Goal: Task Accomplishment & Management: Use online tool/utility

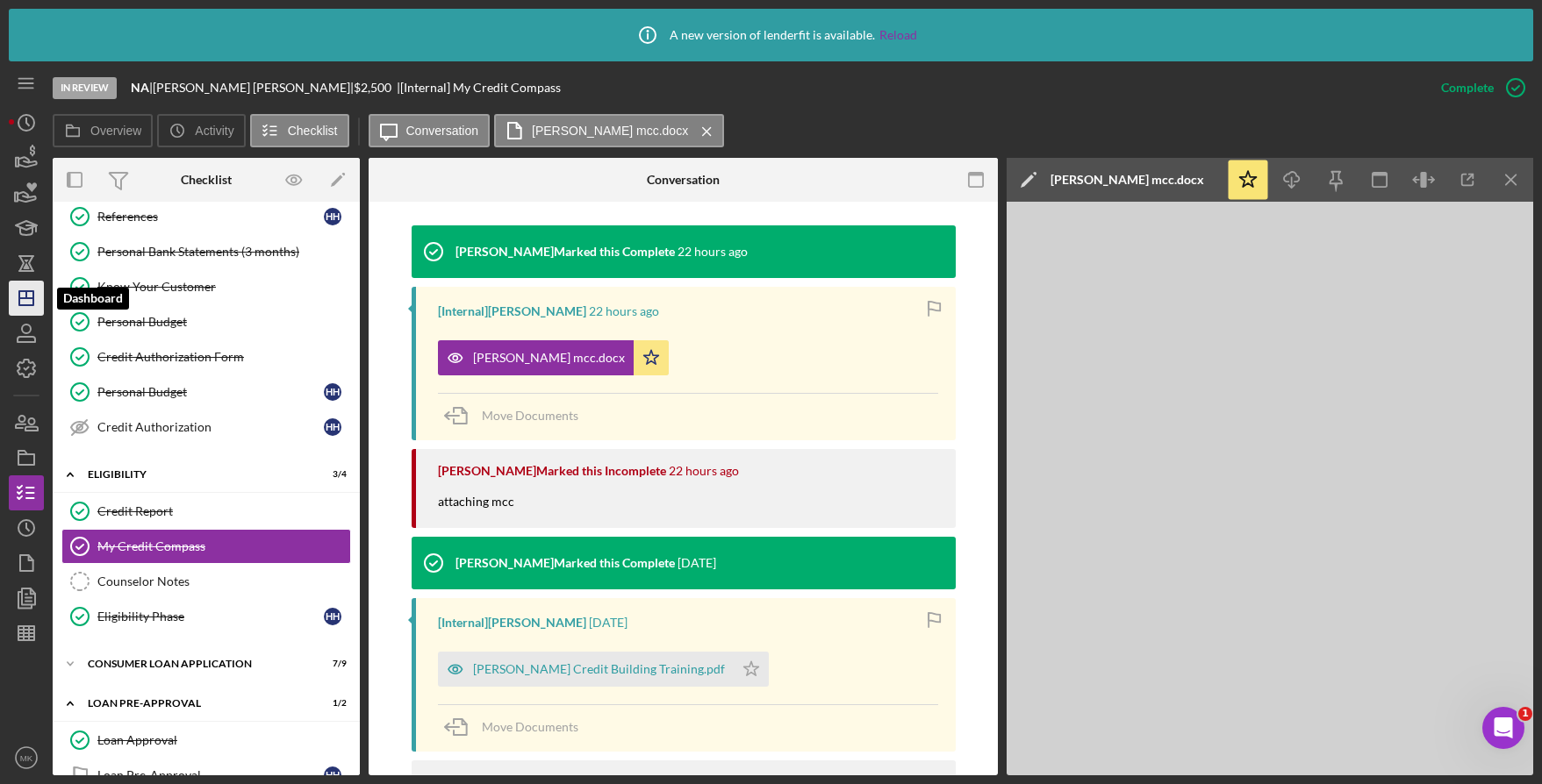
click at [9, 301] on icon "Icon/Dashboard" at bounding box center [26, 298] width 44 height 44
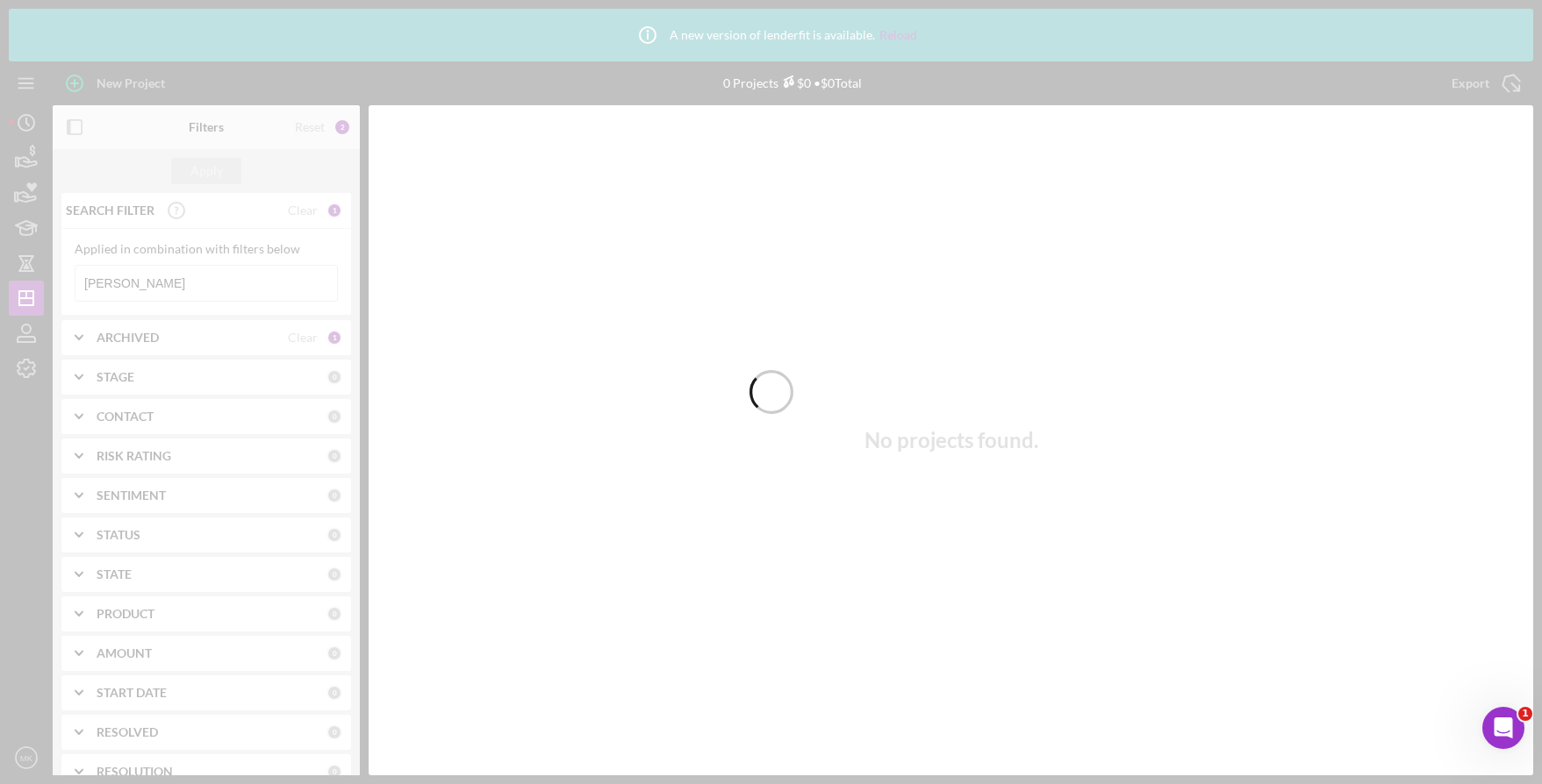
click at [154, 291] on div at bounding box center [771, 392] width 1542 height 784
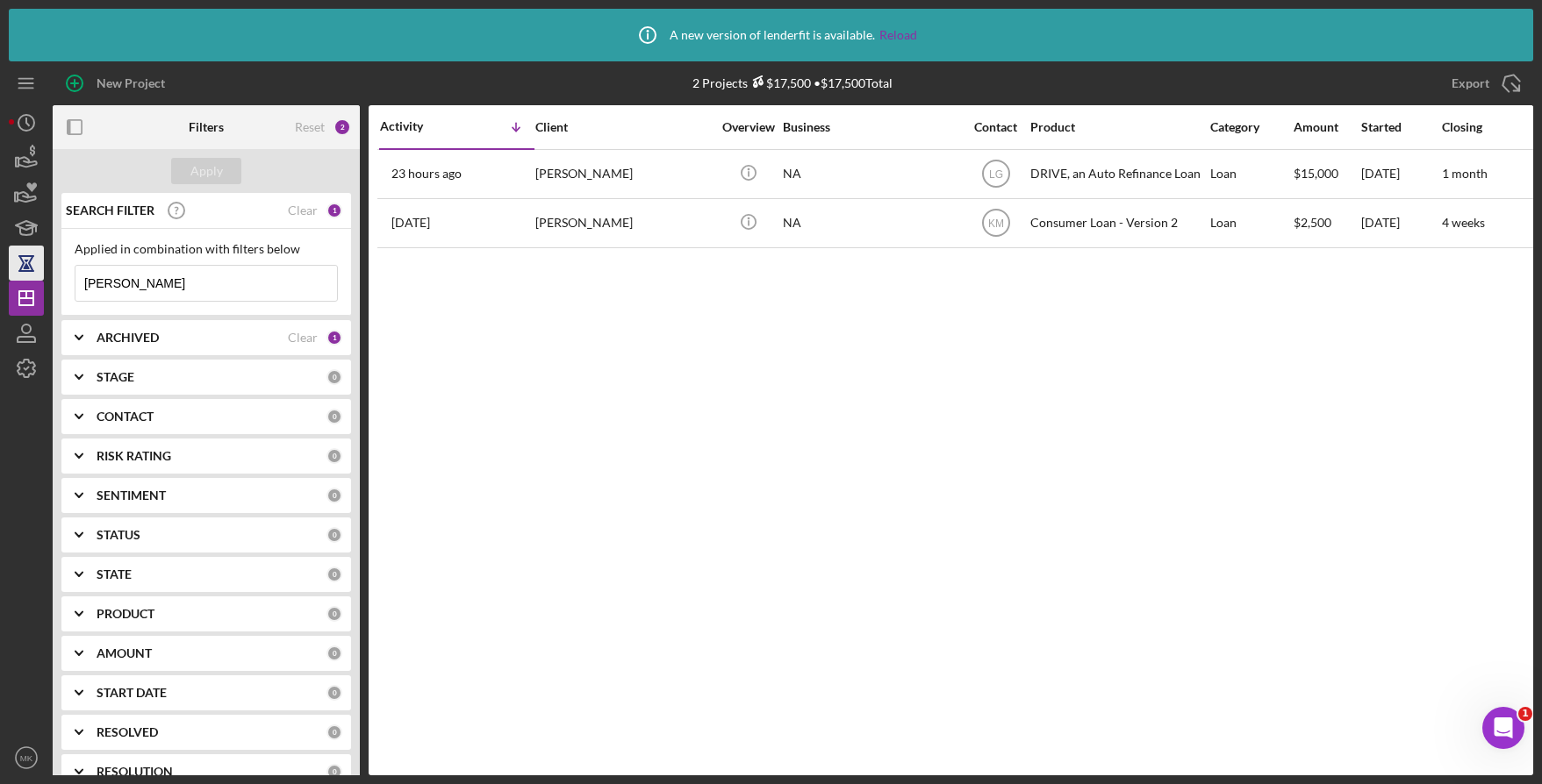
drag, startPoint x: 154, startPoint y: 291, endPoint x: 12, endPoint y: 264, distance: 144.5
click at [12, 264] on div "New Project 2 Projects $17,500 • $17,500 Total [PERSON_NAME] Export Icon/Export…" at bounding box center [771, 418] width 1524 height 714
type input "[PERSON_NAME]"
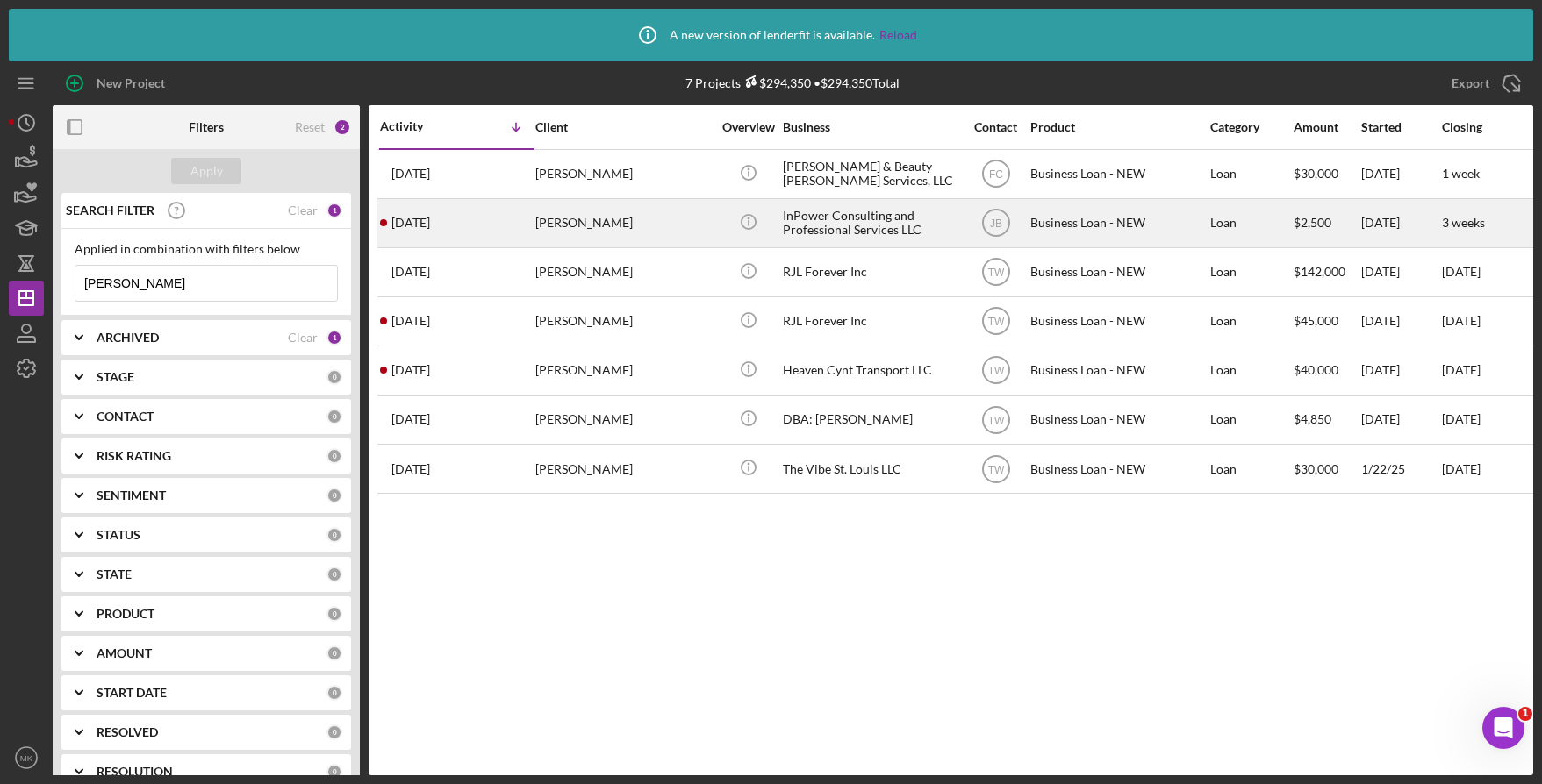
click at [617, 222] on div "[PERSON_NAME]" at bounding box center [622, 223] width 175 height 47
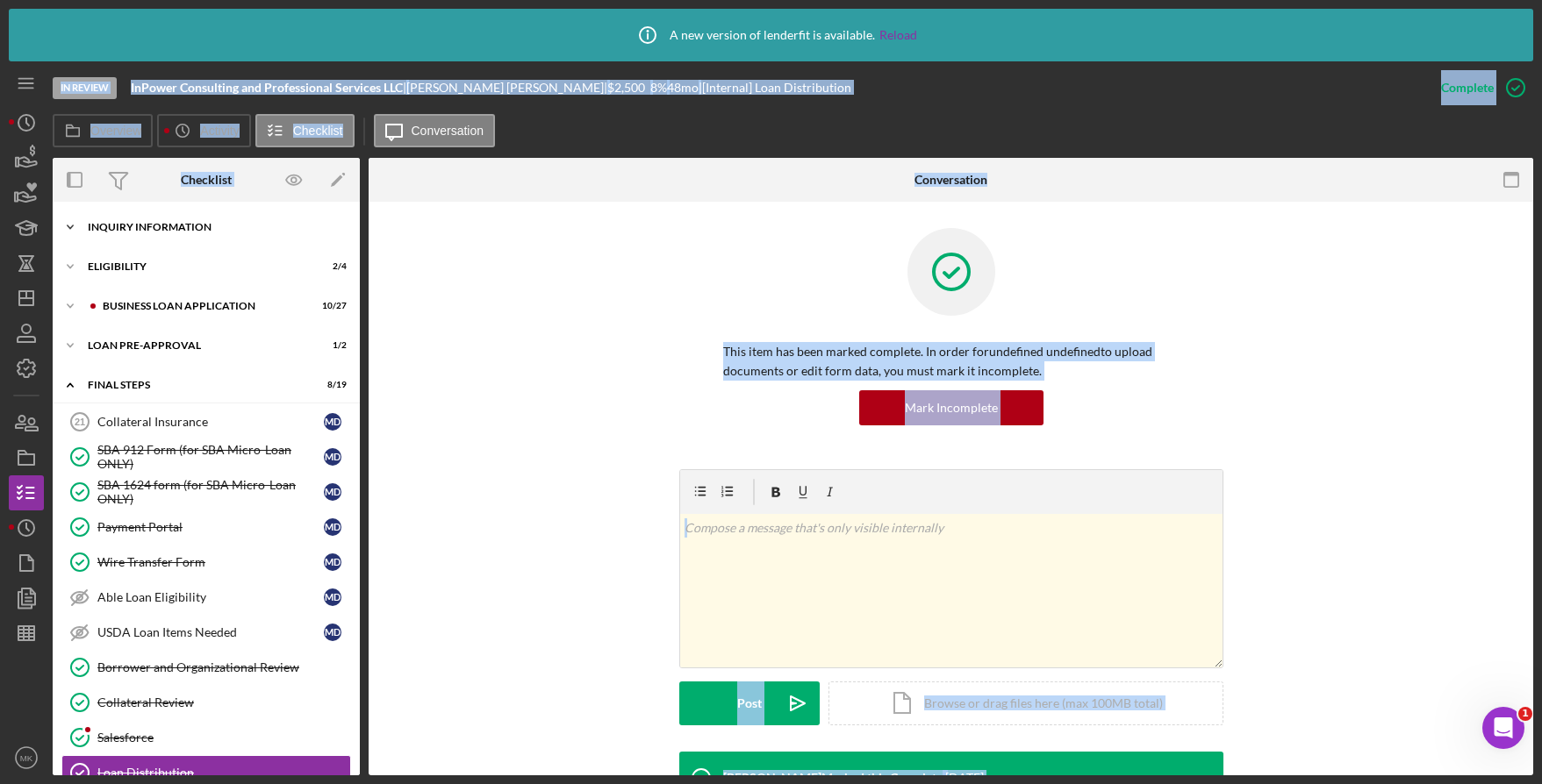
click at [204, 226] on div "INQUIRY INFORMATION" at bounding box center [213, 227] width 250 height 11
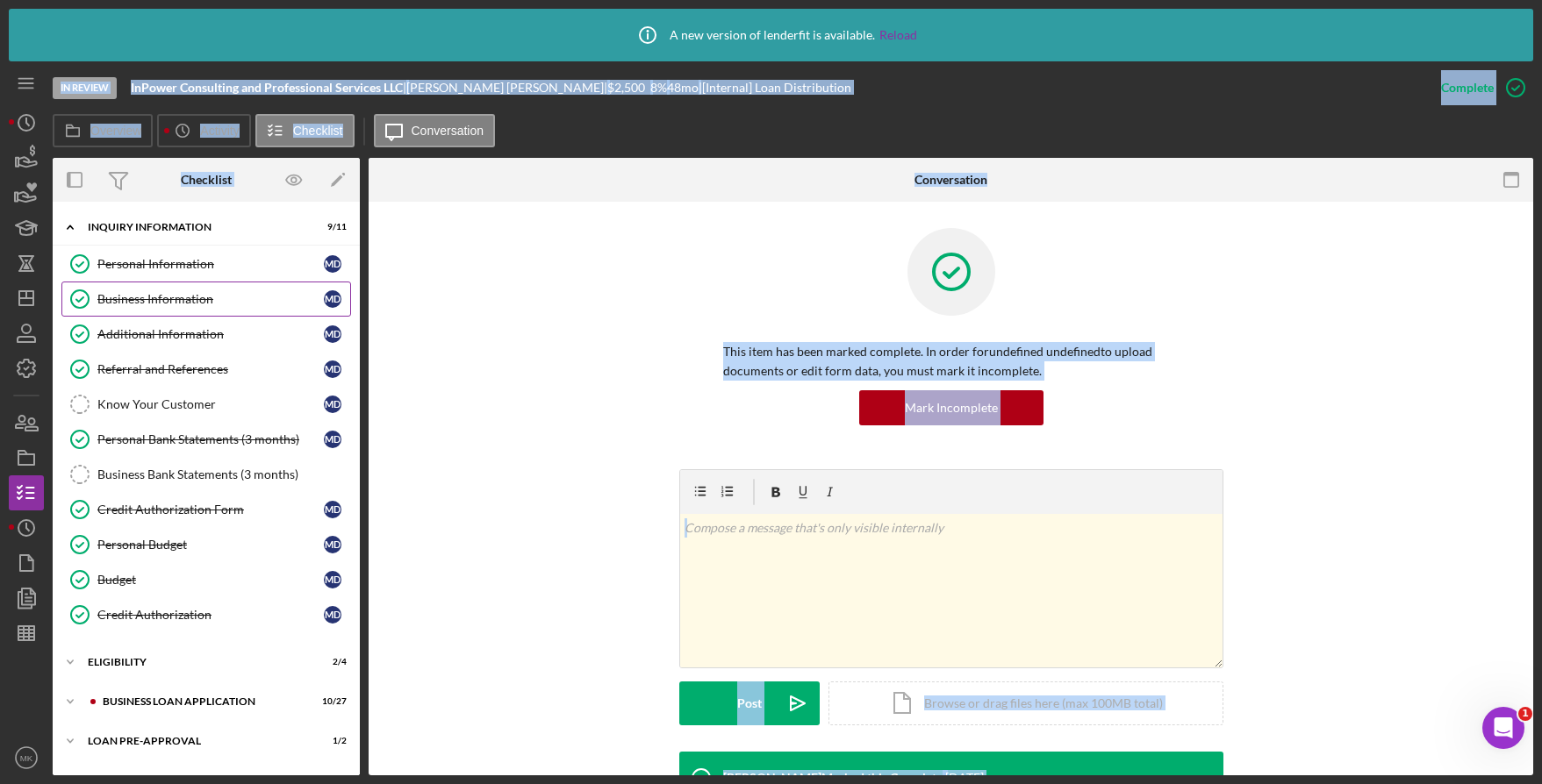
click at [197, 304] on div "Business Information" at bounding box center [210, 299] width 227 height 14
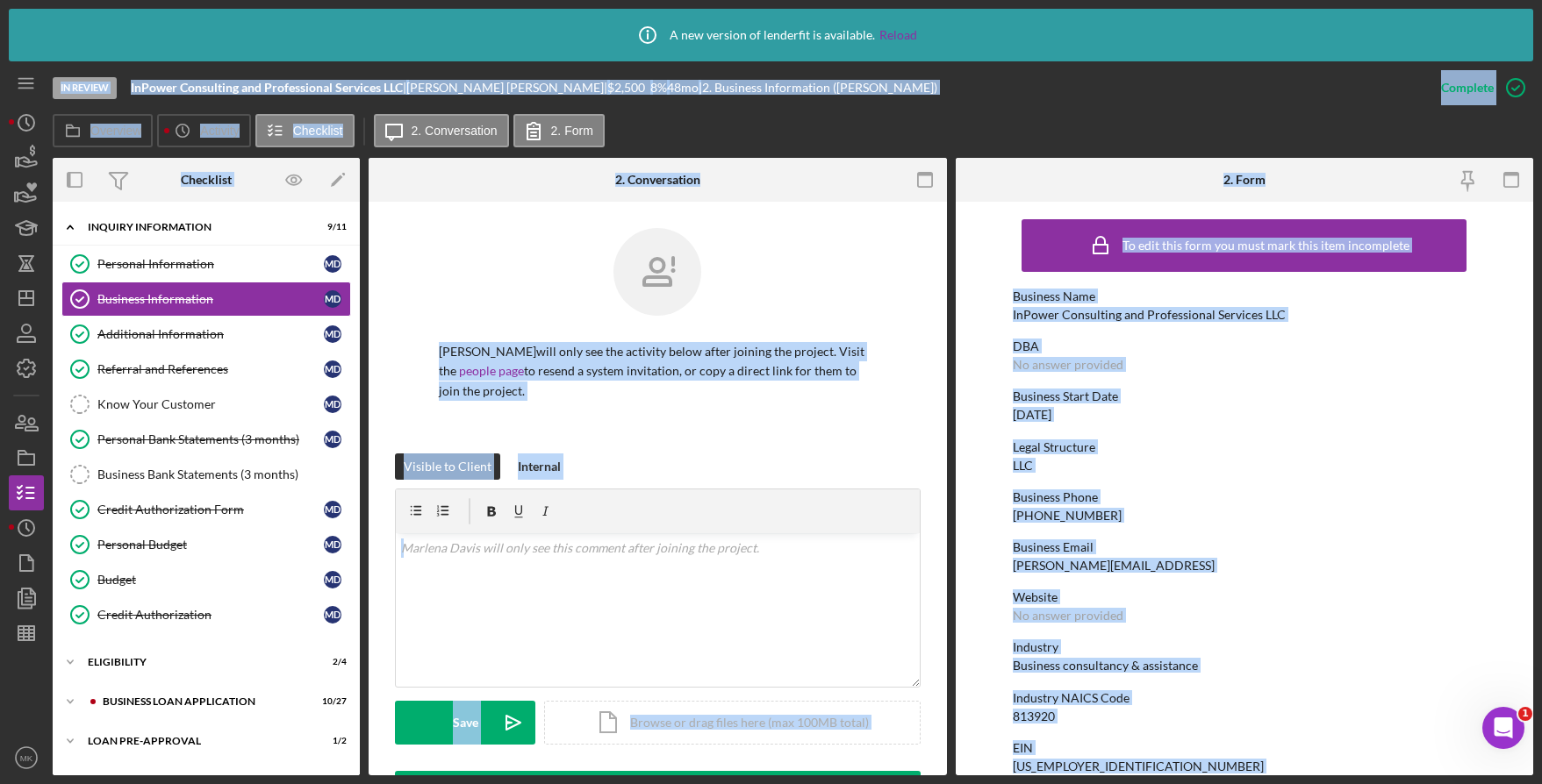
click at [1102, 455] on div "Legal Structure LLC" at bounding box center [1243, 456] width 463 height 33
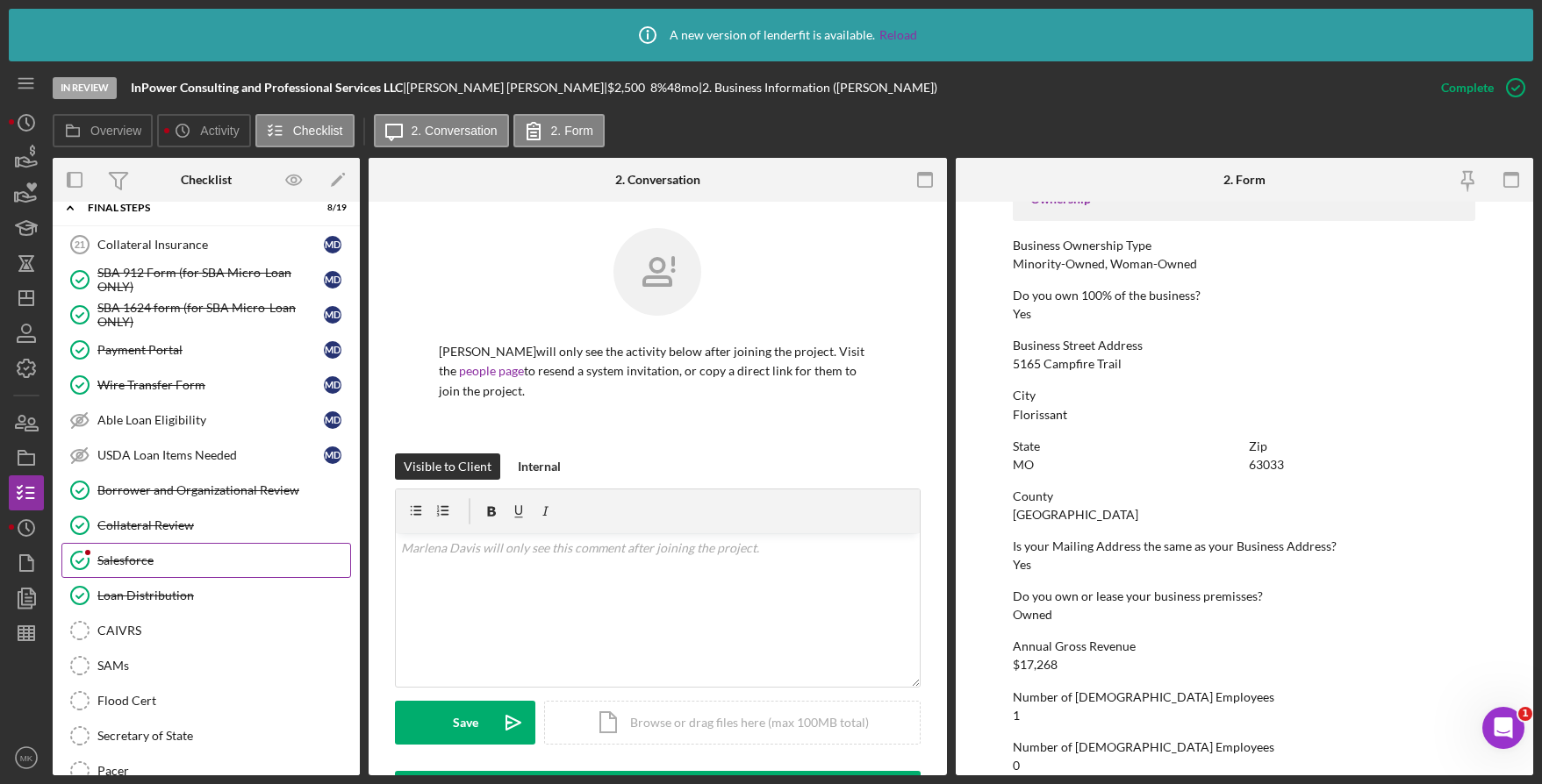
scroll to position [485, 0]
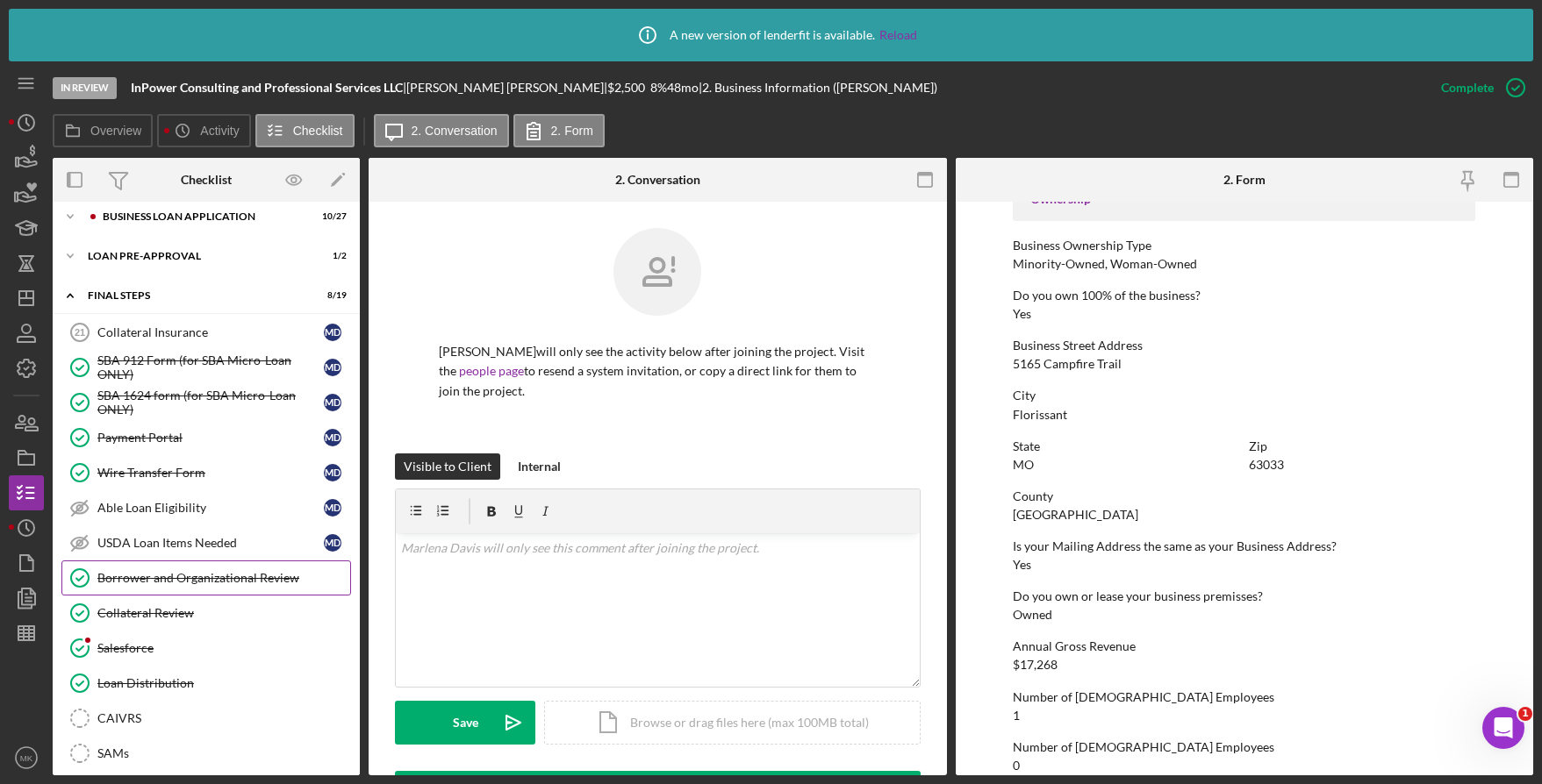
click at [190, 590] on link "Borrower and Organizational Review Borrower and Organizational Review" at bounding box center [206, 577] width 289 height 35
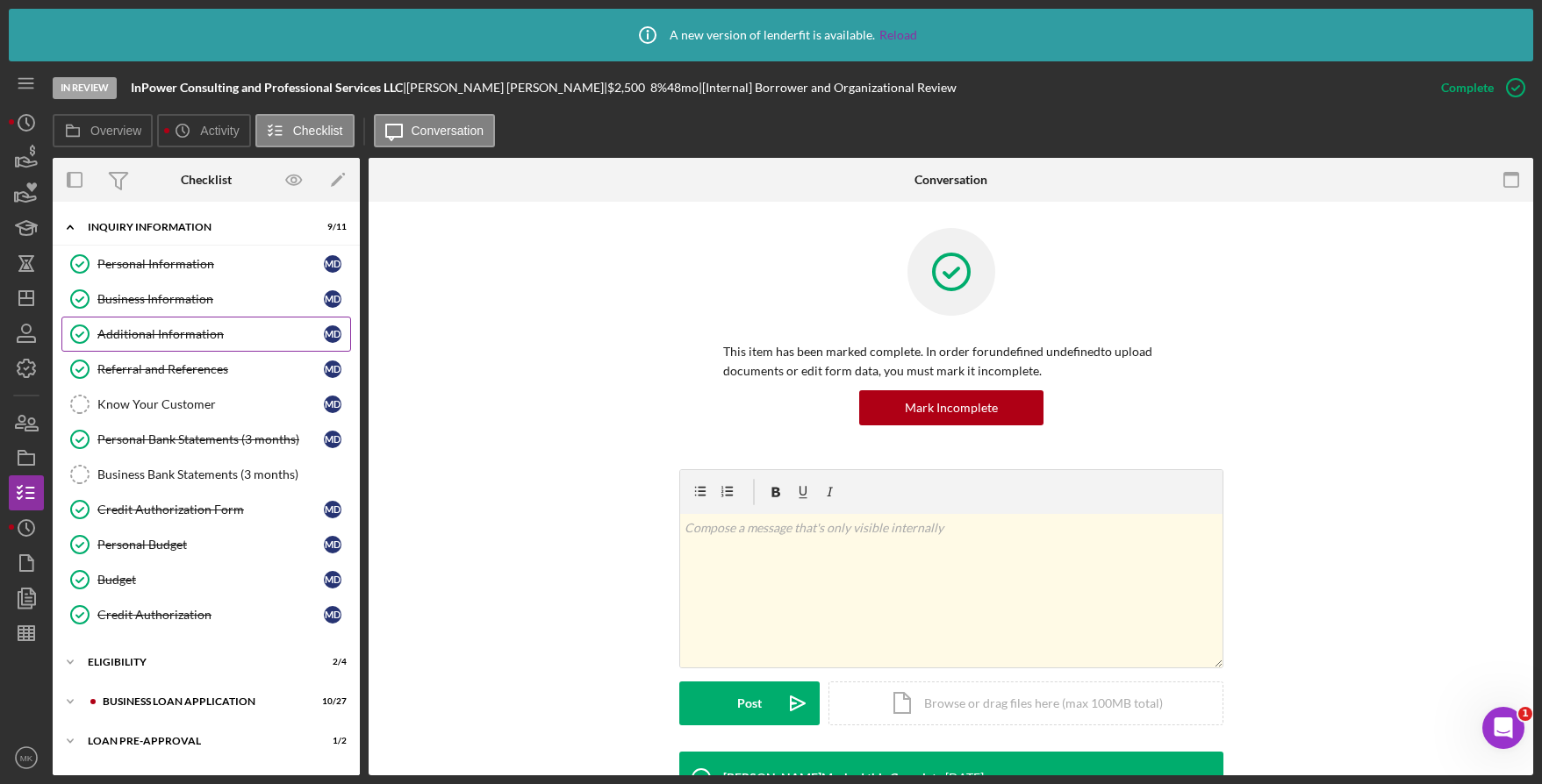
click at [214, 325] on link "Additional Information Additional Information M D" at bounding box center [206, 334] width 289 height 35
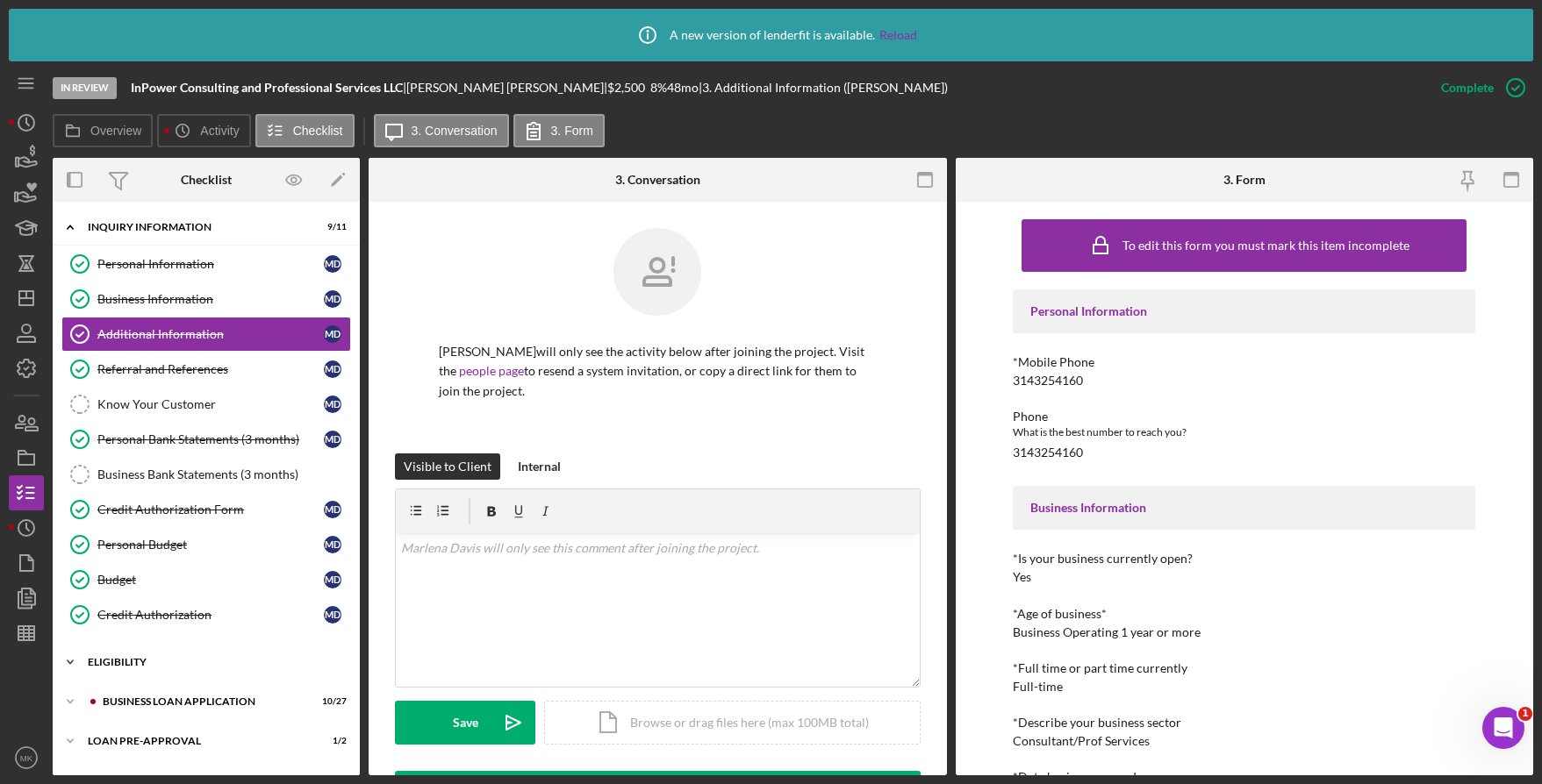
scroll to position [88, 0]
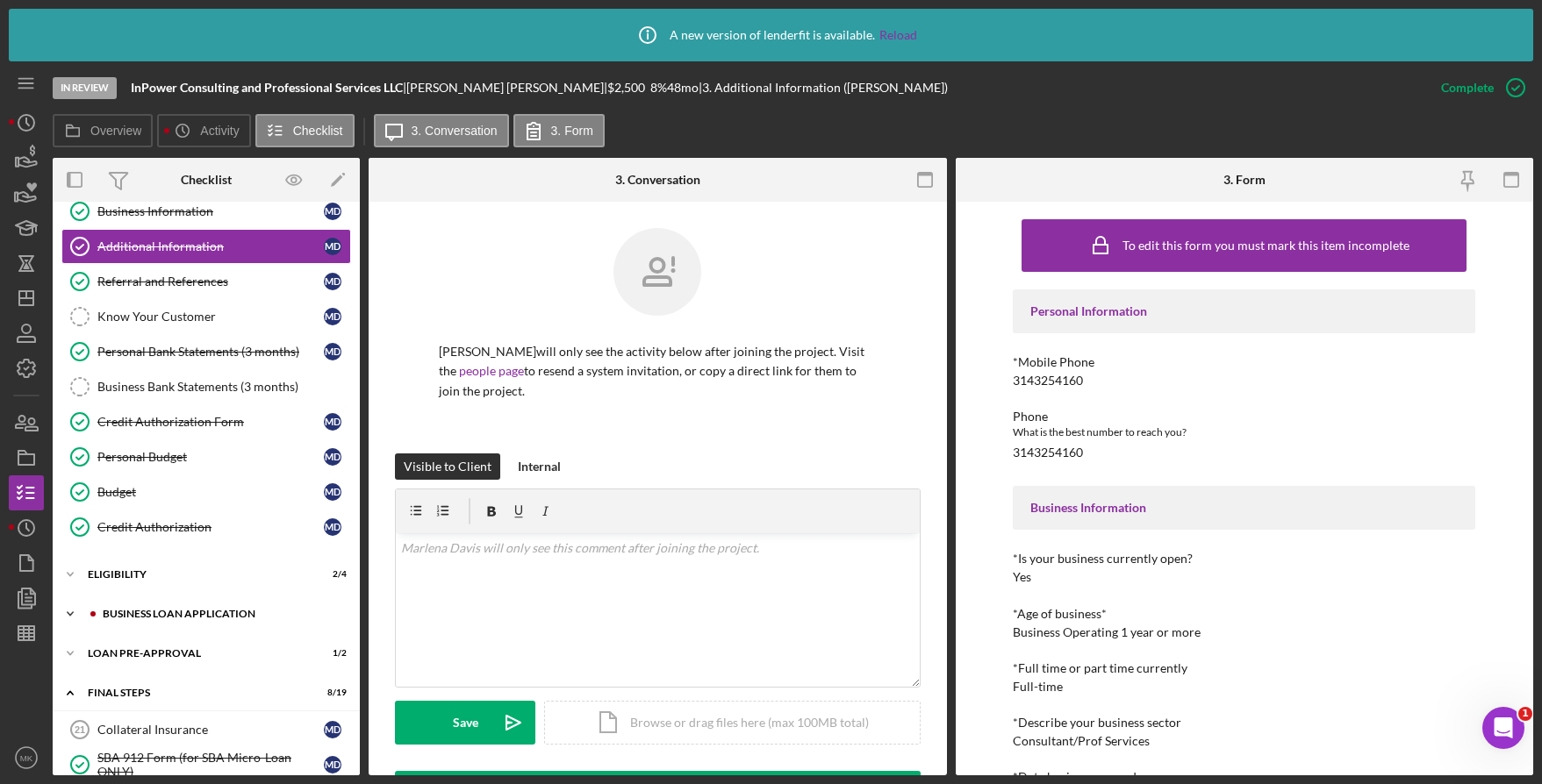
click at [199, 610] on div "BUSINESS LOAN APPLICATION" at bounding box center [220, 614] width 235 height 11
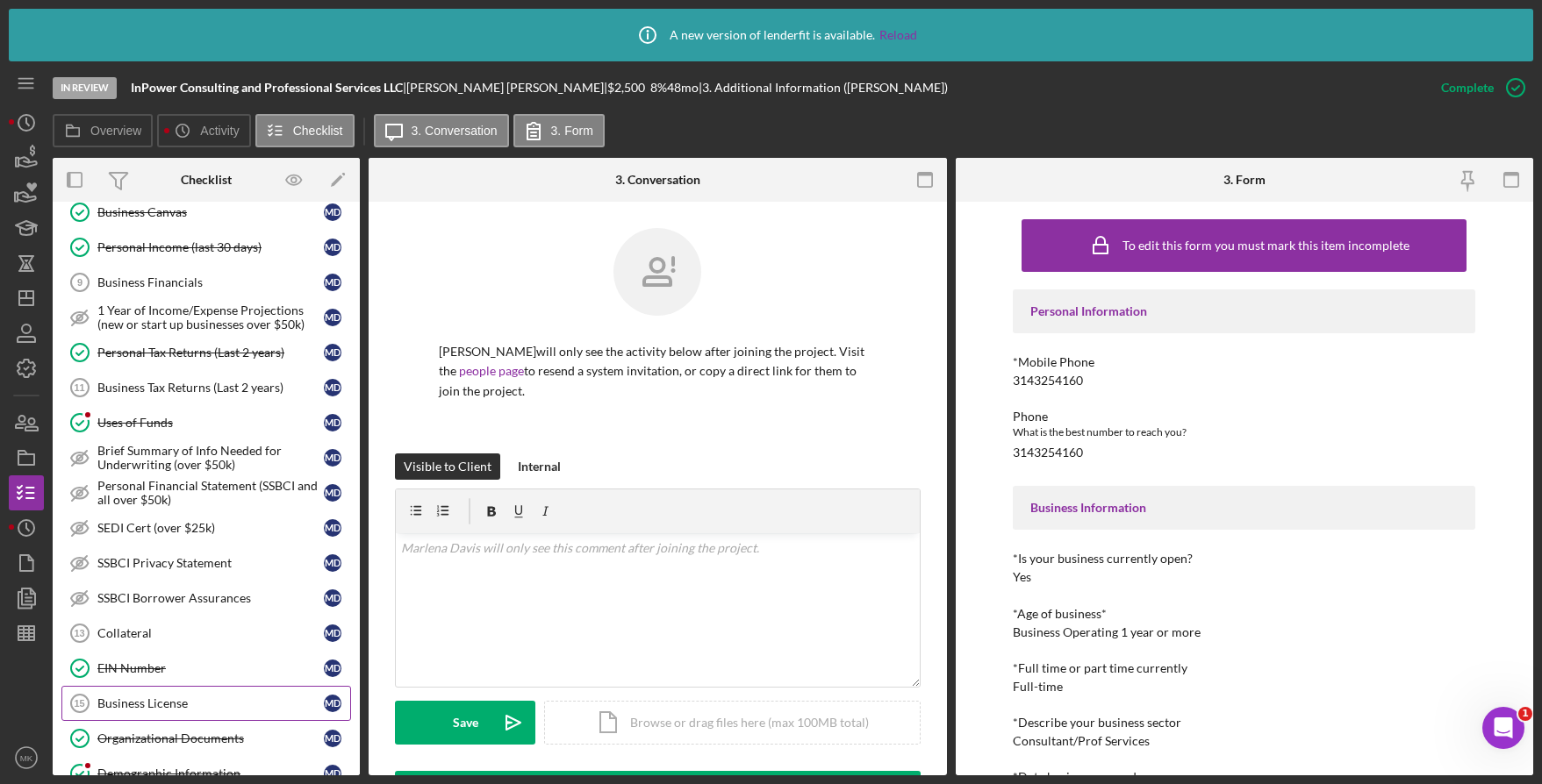
scroll to position [702, 0]
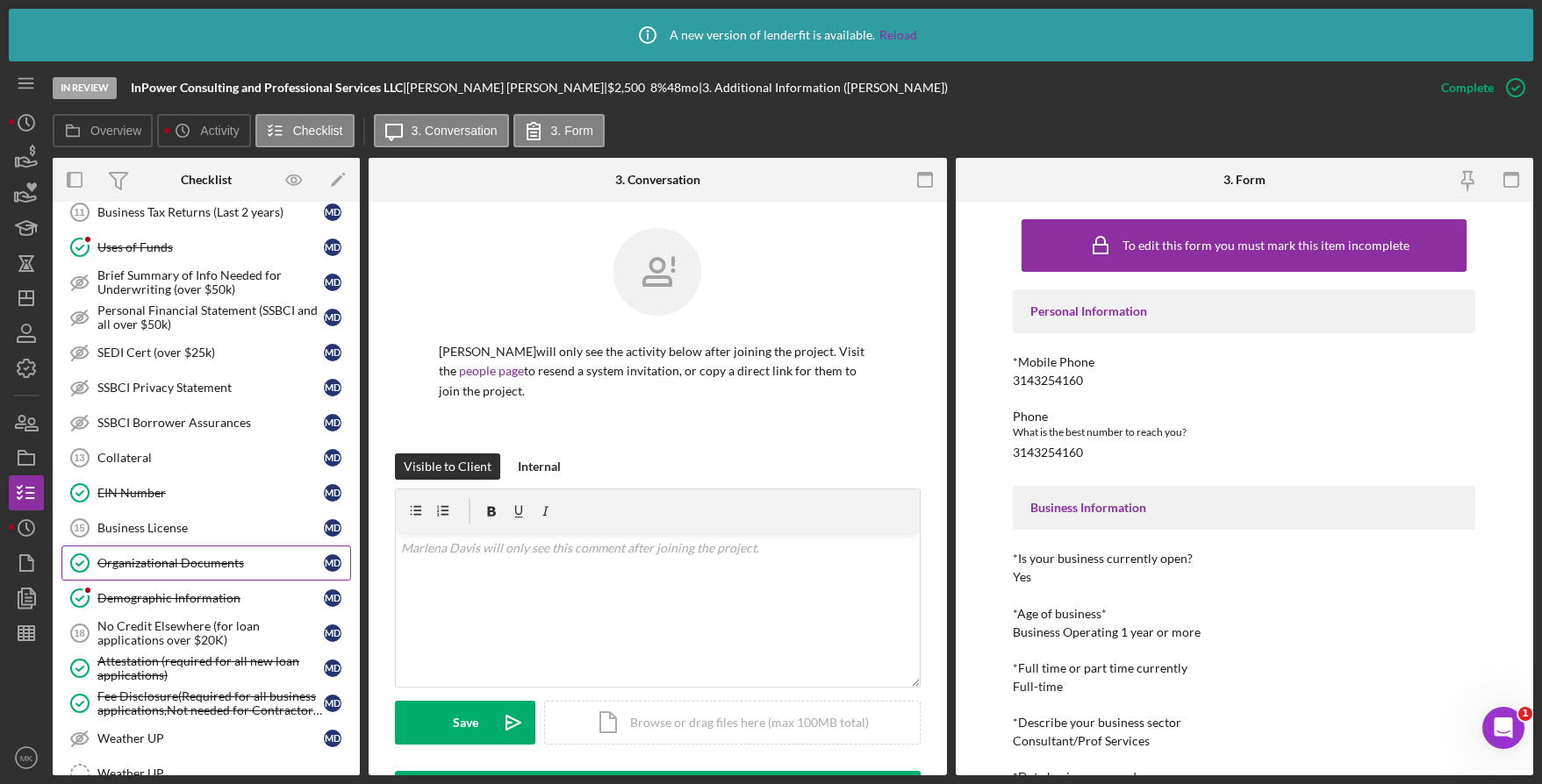
click at [201, 549] on link "Organizational Documents Organizational Documents M D" at bounding box center [206, 562] width 289 height 35
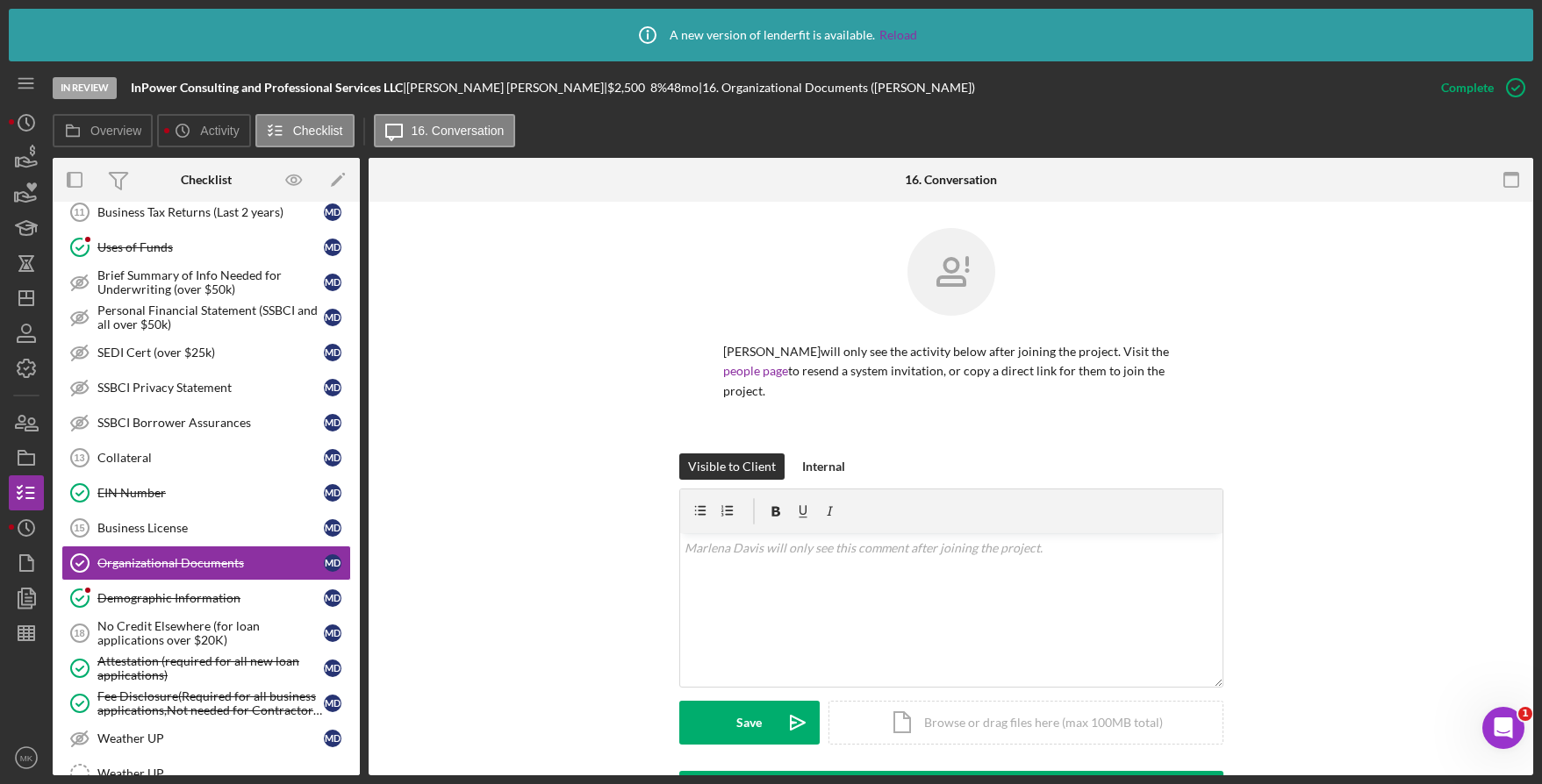
scroll to position [402, 0]
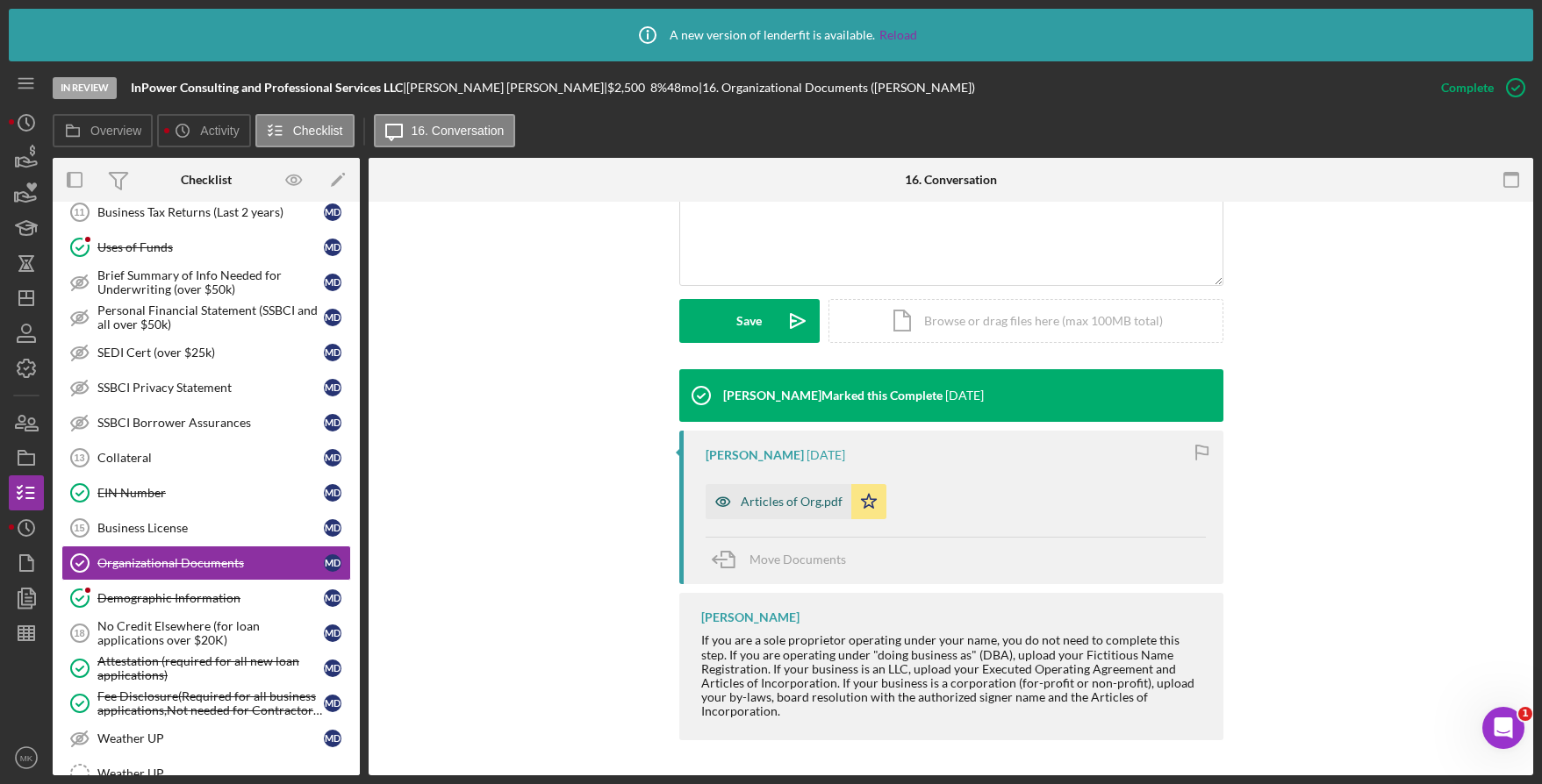
click at [783, 498] on div "Articles of Org.pdf" at bounding box center [791, 502] width 102 height 14
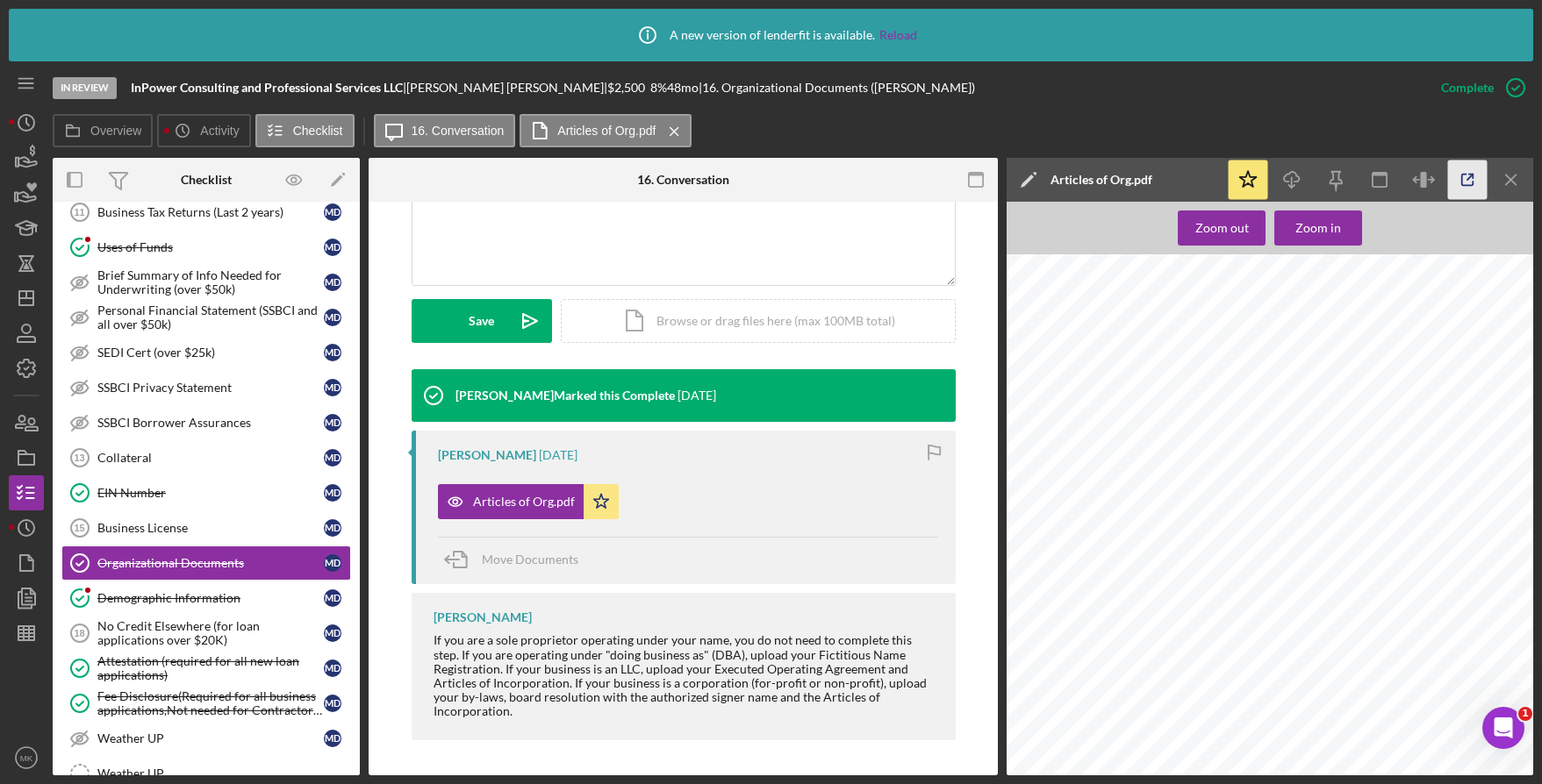
click at [1473, 173] on icon "button" at bounding box center [1468, 180] width 40 height 40
click at [33, 298] on line "button" at bounding box center [26, 298] width 14 height 0
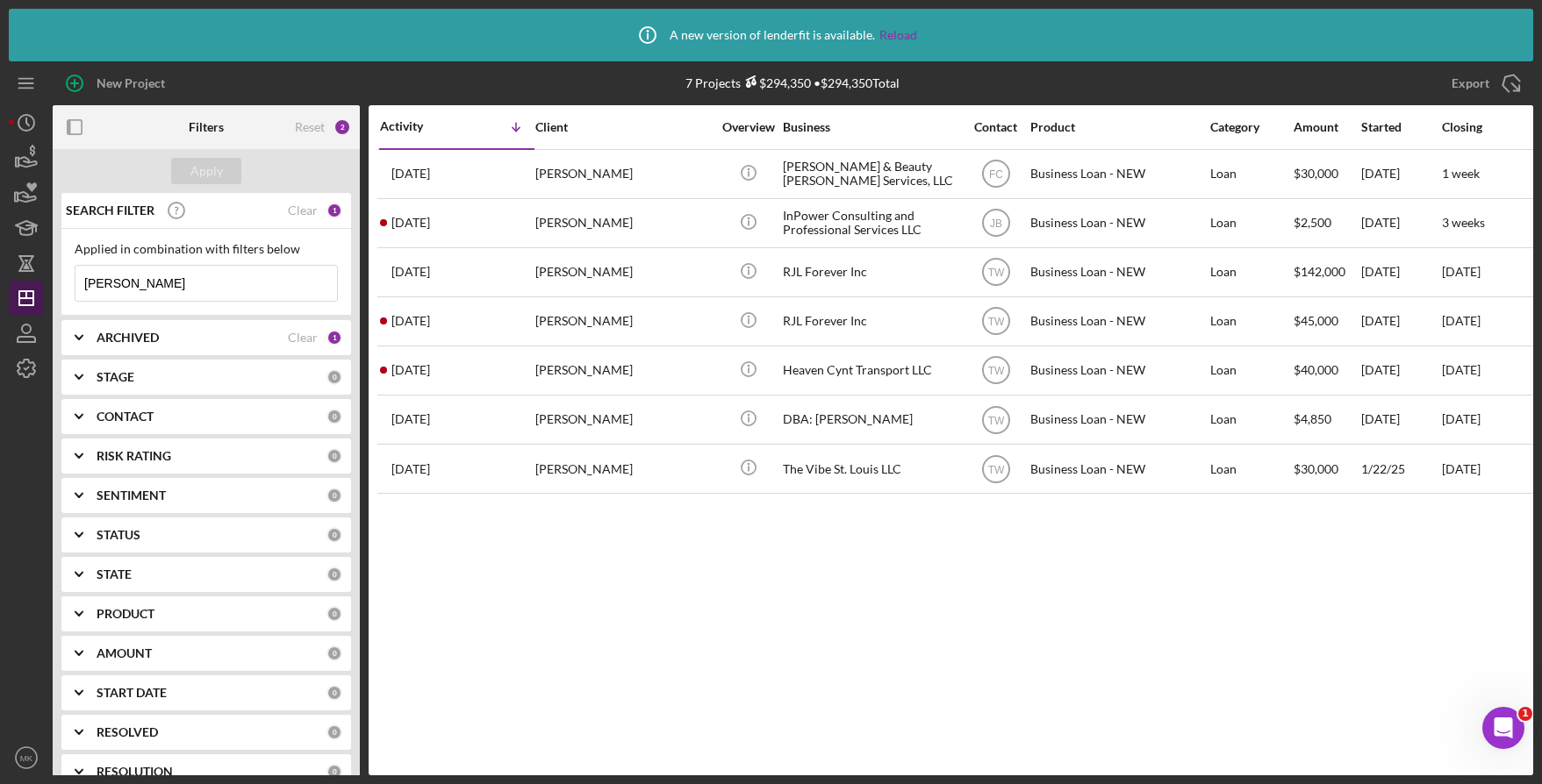
drag, startPoint x: 162, startPoint y: 280, endPoint x: 39, endPoint y: 282, distance: 123.0
click at [39, 282] on div "New Project 7 Projects $294,350 • $294,350 Total [PERSON_NAME] Export Icon/Expo…" at bounding box center [771, 418] width 1524 height 714
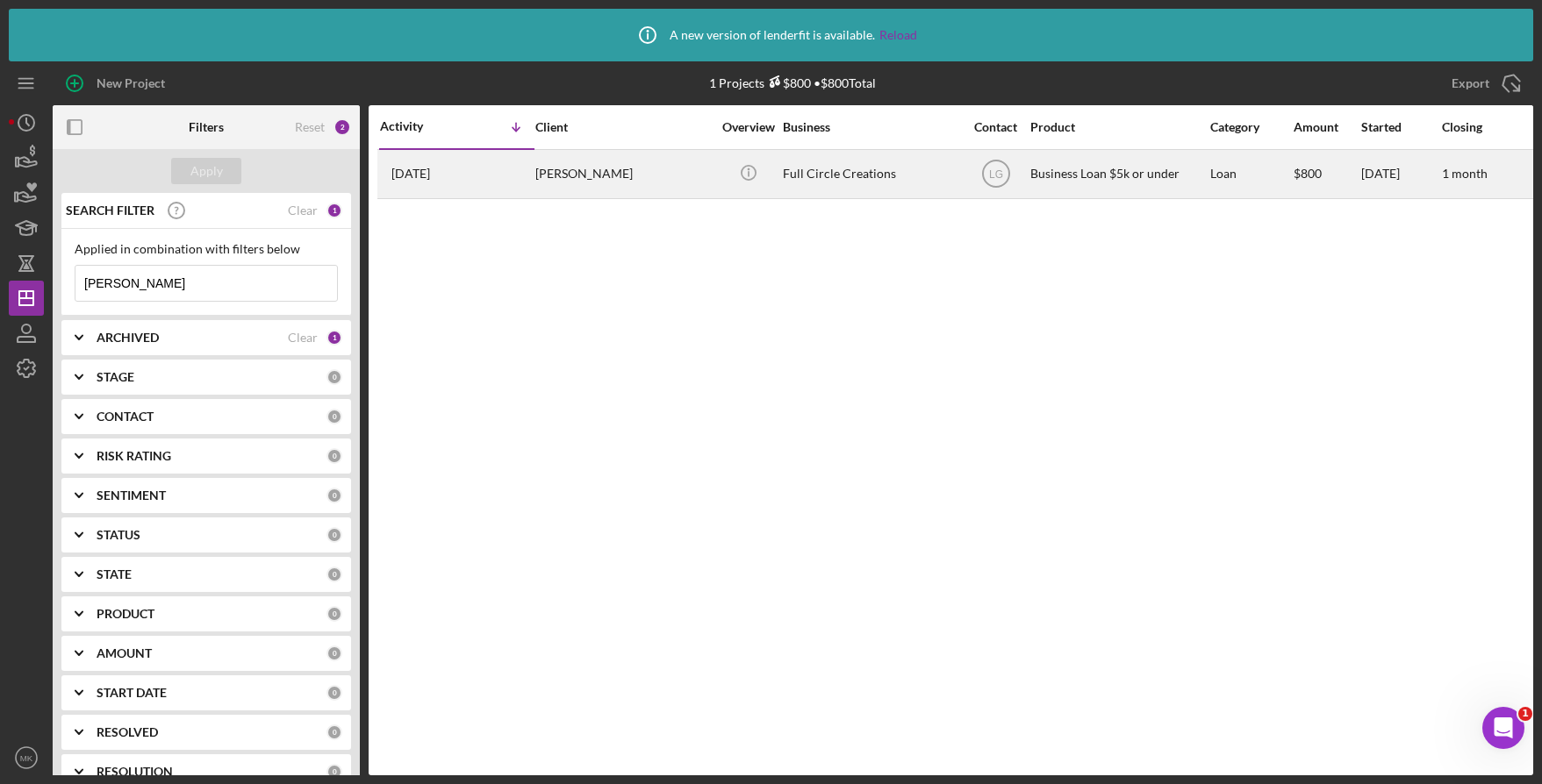
type input "[PERSON_NAME]"
click at [553, 181] on div "[PERSON_NAME]" at bounding box center [622, 173] width 175 height 47
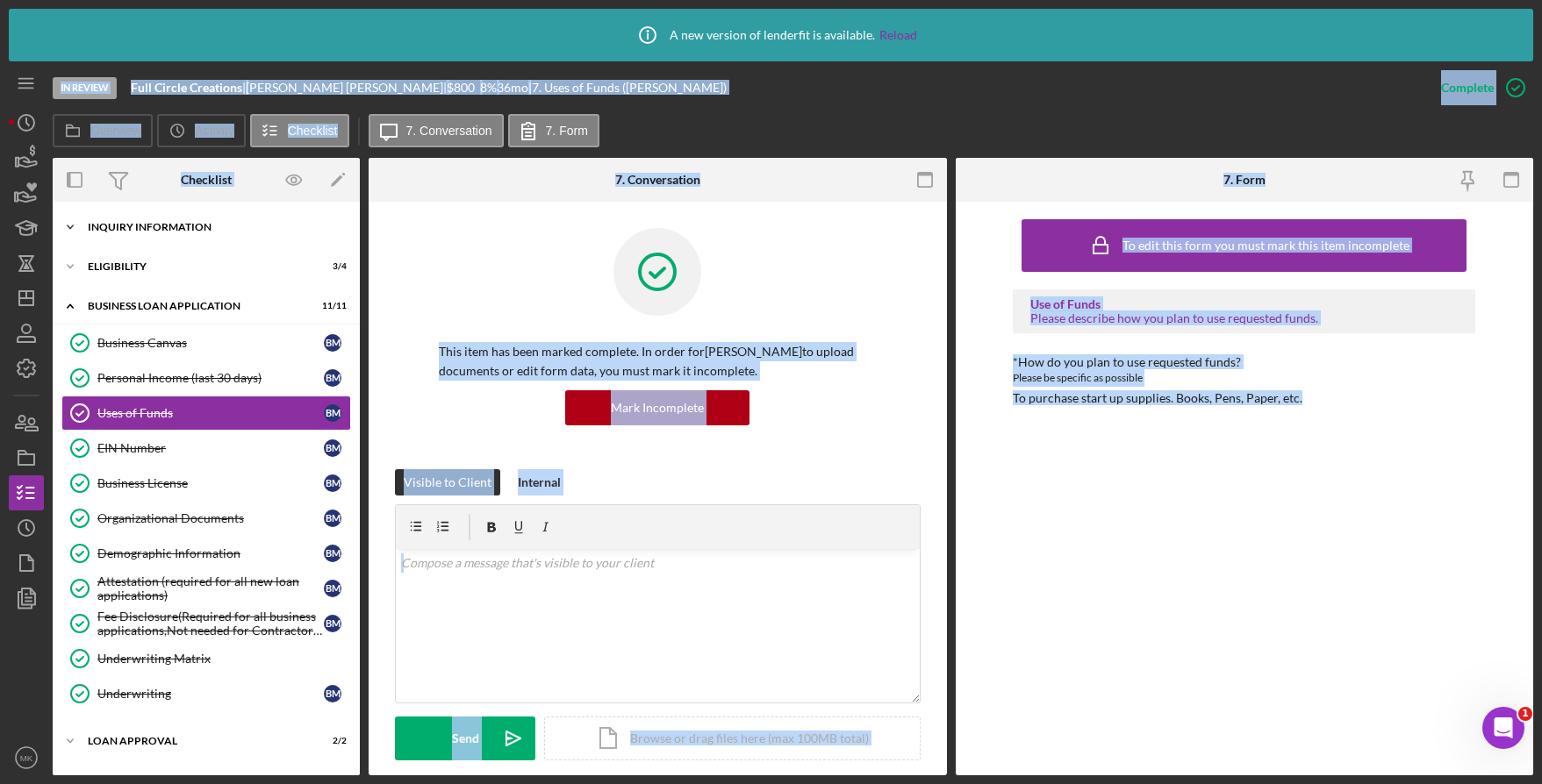
click at [161, 235] on div "Icon/Expander INQUIRY INFORMATION 4 / 11" at bounding box center [206, 227] width 307 height 35
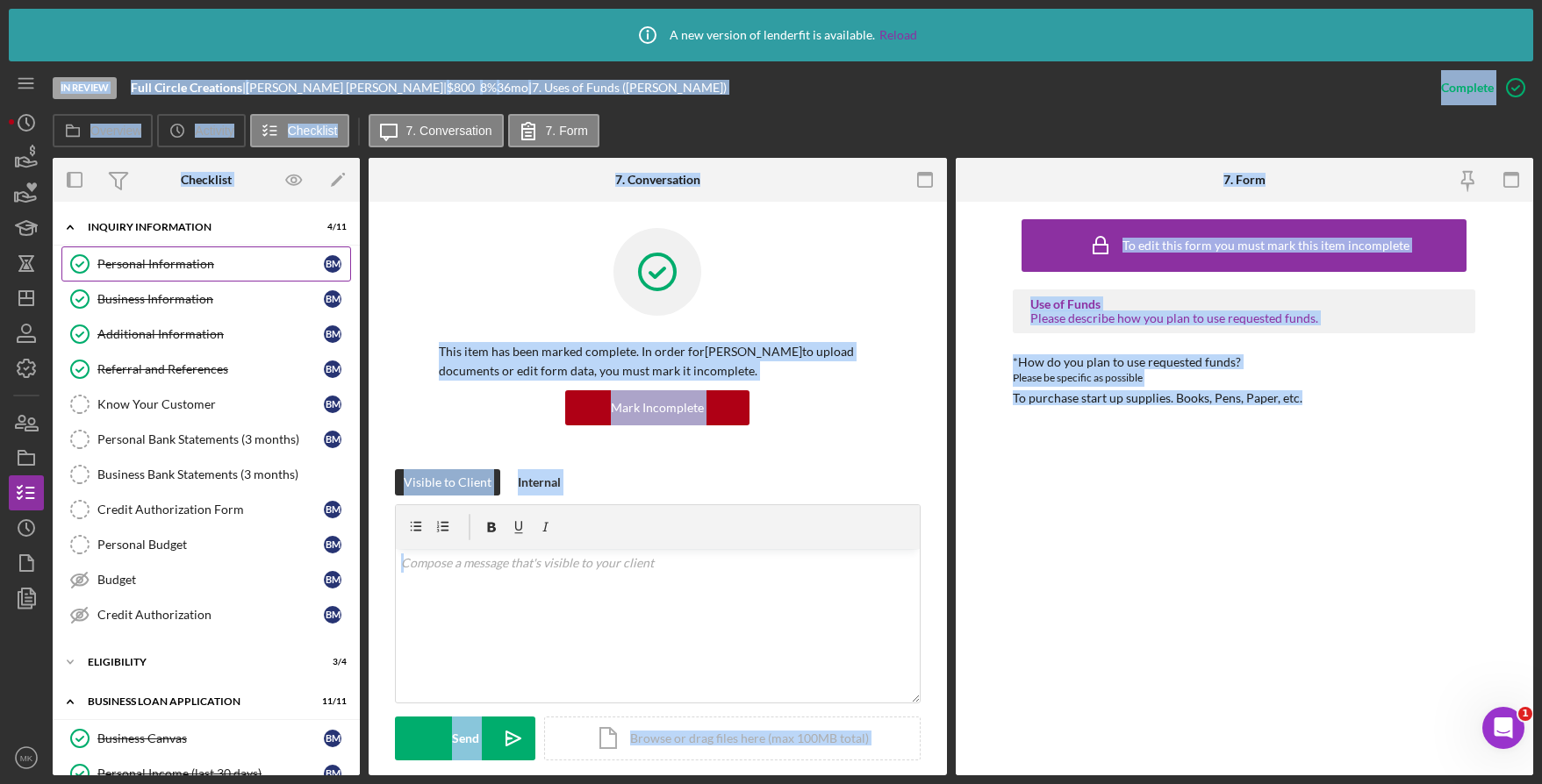
click at [173, 266] on div "Personal Information" at bounding box center [210, 264] width 227 height 14
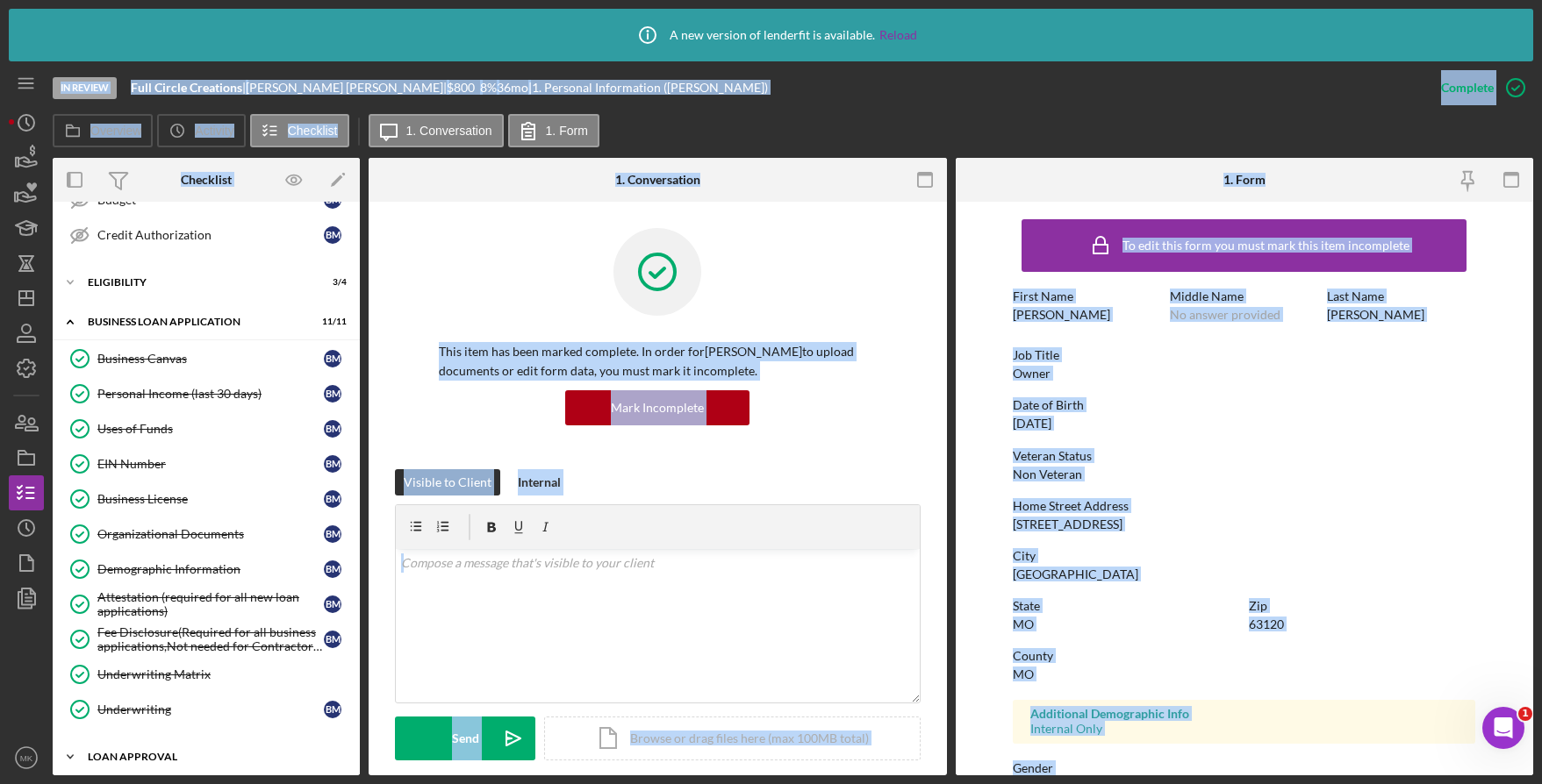
scroll to position [467, 0]
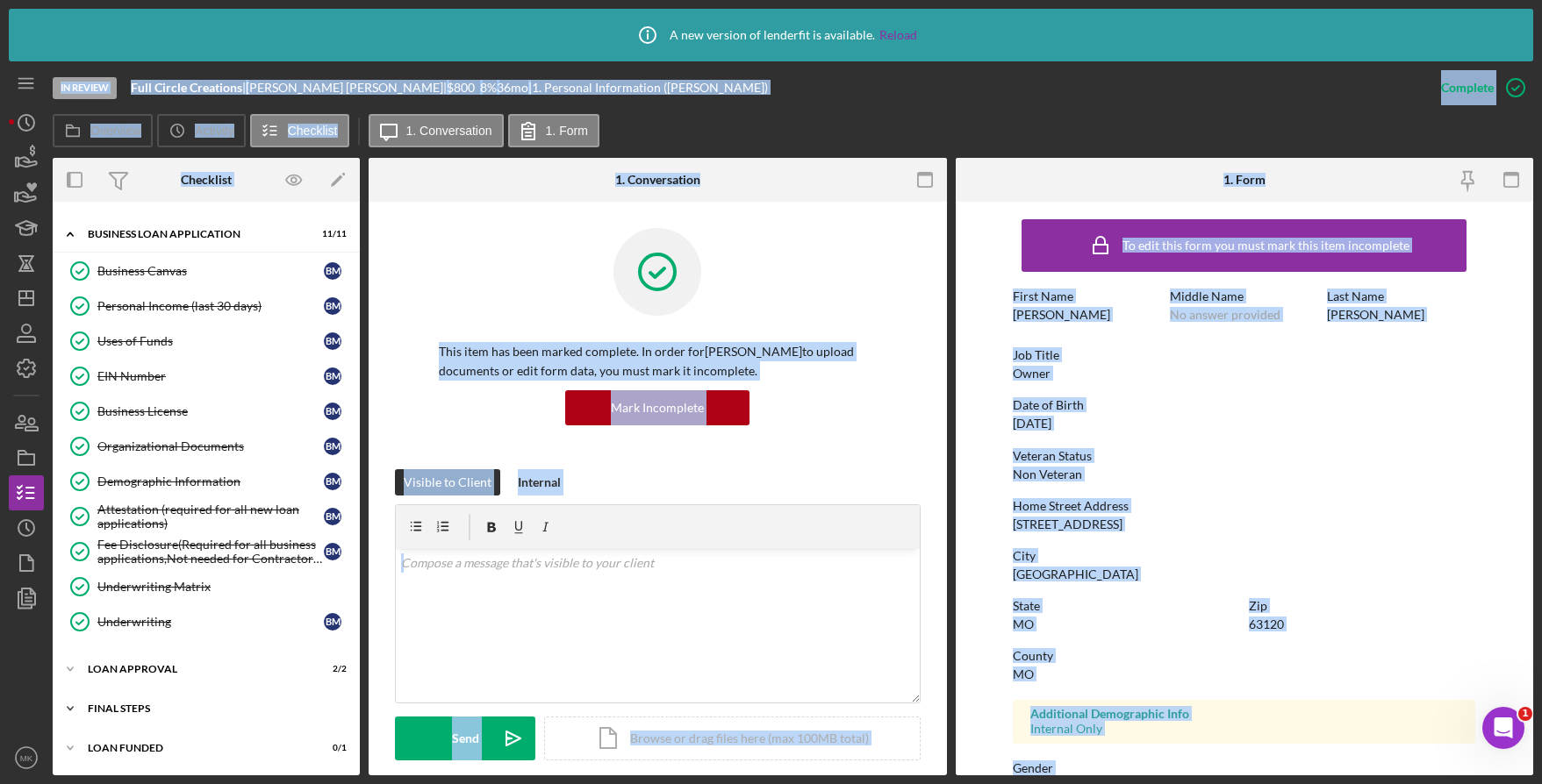
click at [130, 711] on div "Final Steps" at bounding box center [213, 709] width 250 height 11
